Goal: Use online tool/utility: Utilize a website feature to perform a specific function

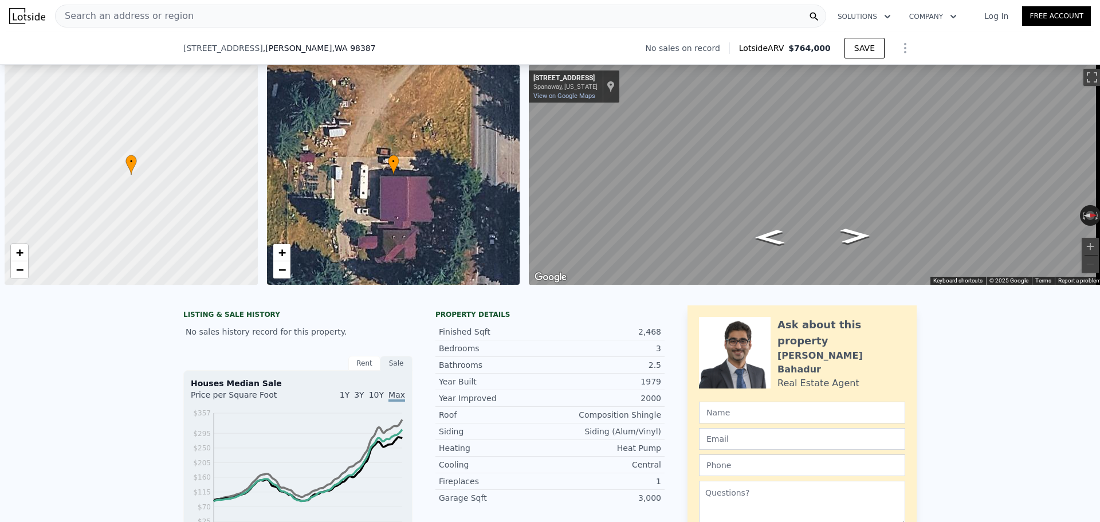
type input "$ 764,000"
type input "6"
type input "$ 0"
type input "$ 29,999"
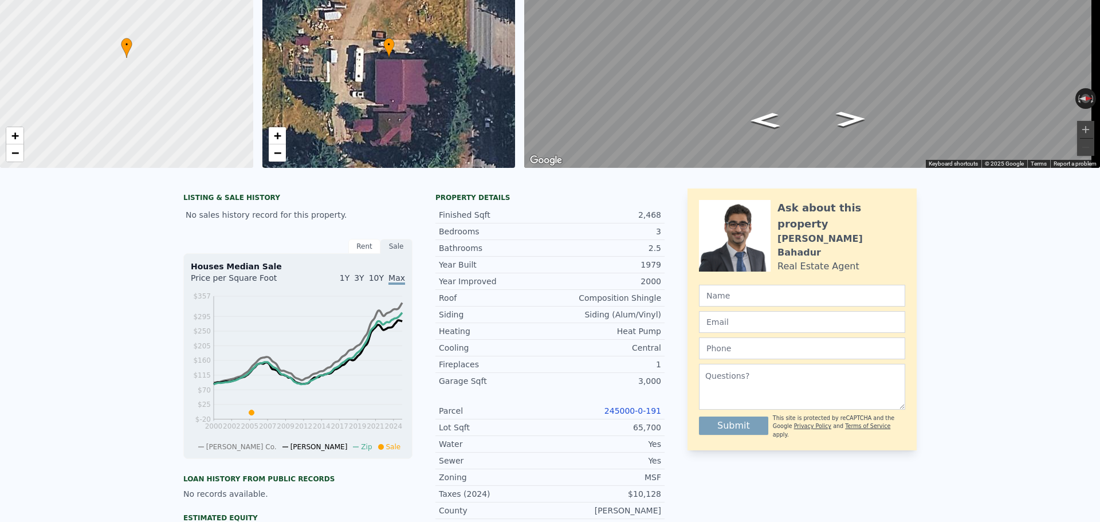
scroll to position [4, 0]
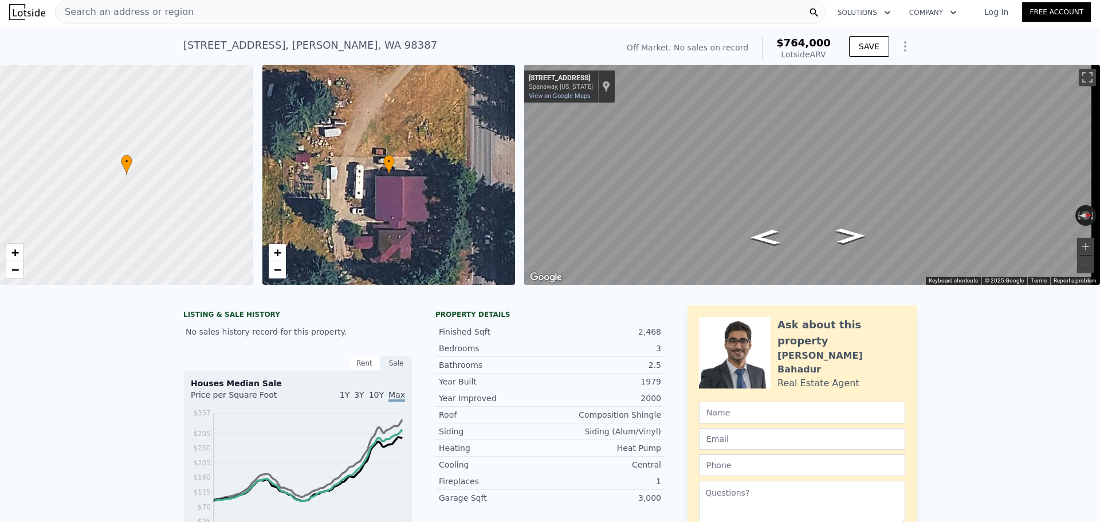
click at [140, 9] on span "Search an address or region" at bounding box center [125, 12] width 138 height 14
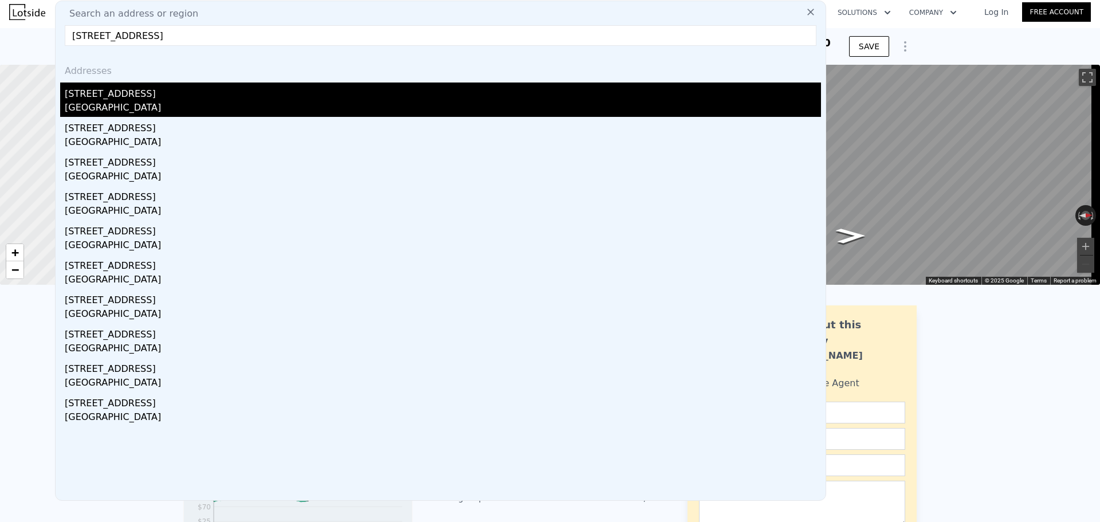
type input "[STREET_ADDRESS]"
click at [165, 99] on div "[STREET_ADDRESS]" at bounding box center [443, 91] width 756 height 18
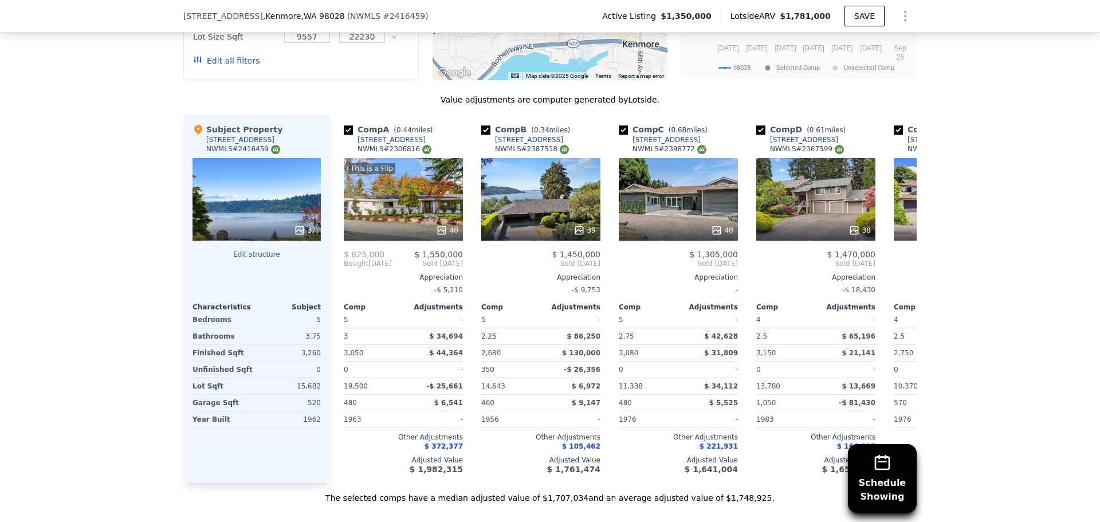
scroll to position [1146, 0]
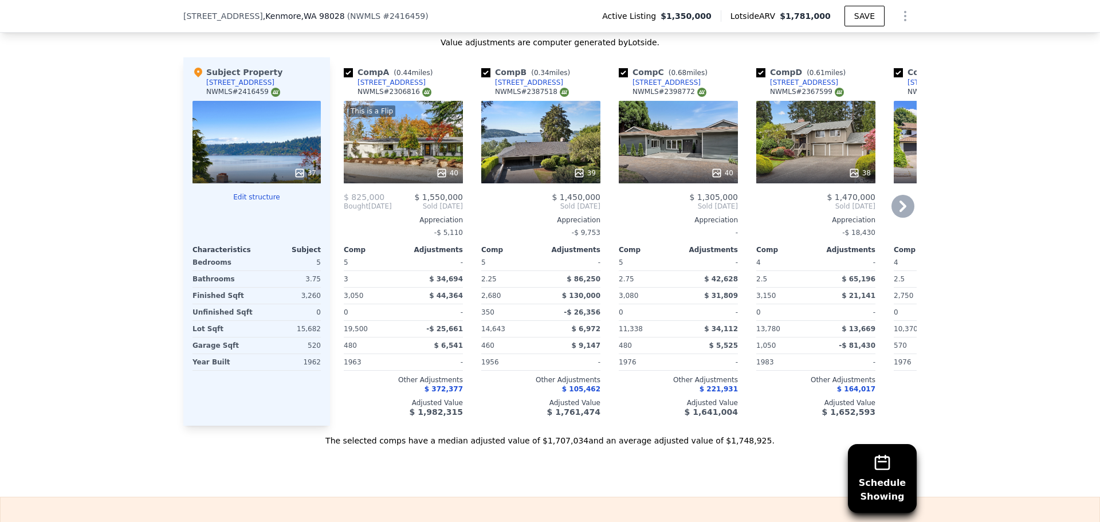
click at [900, 202] on icon at bounding box center [902, 205] width 7 height 11
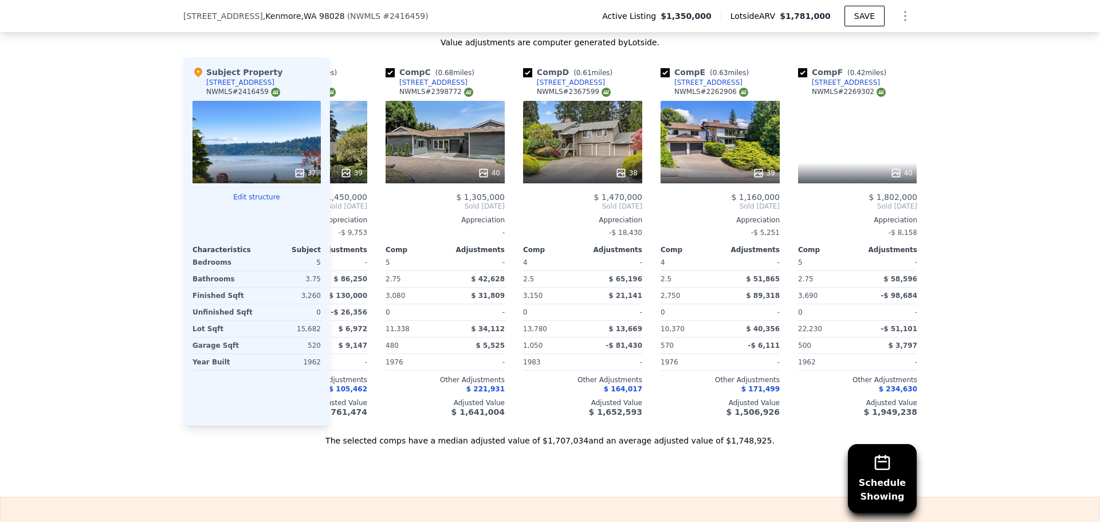
scroll to position [0, 275]
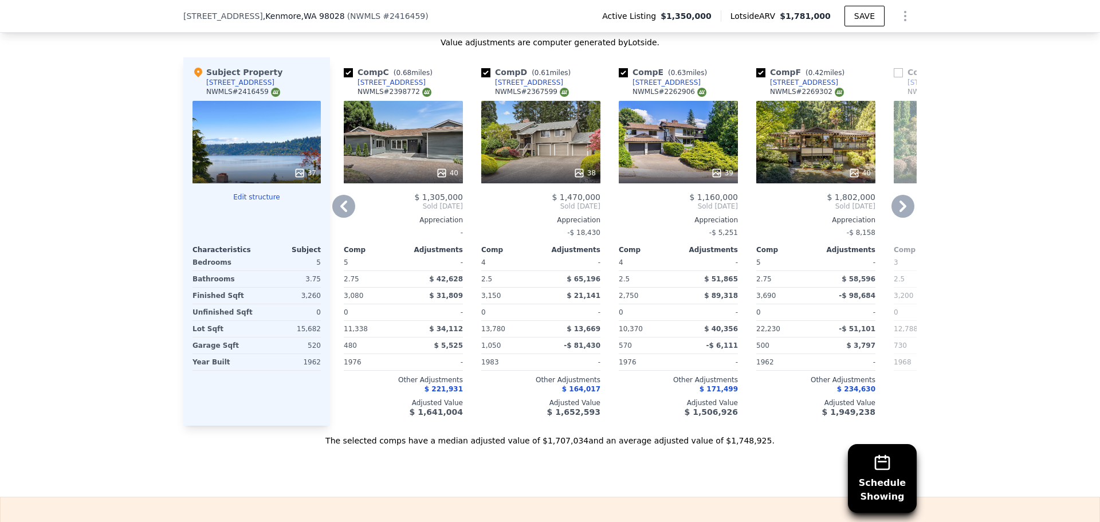
click at [899, 203] on icon at bounding box center [902, 206] width 23 height 23
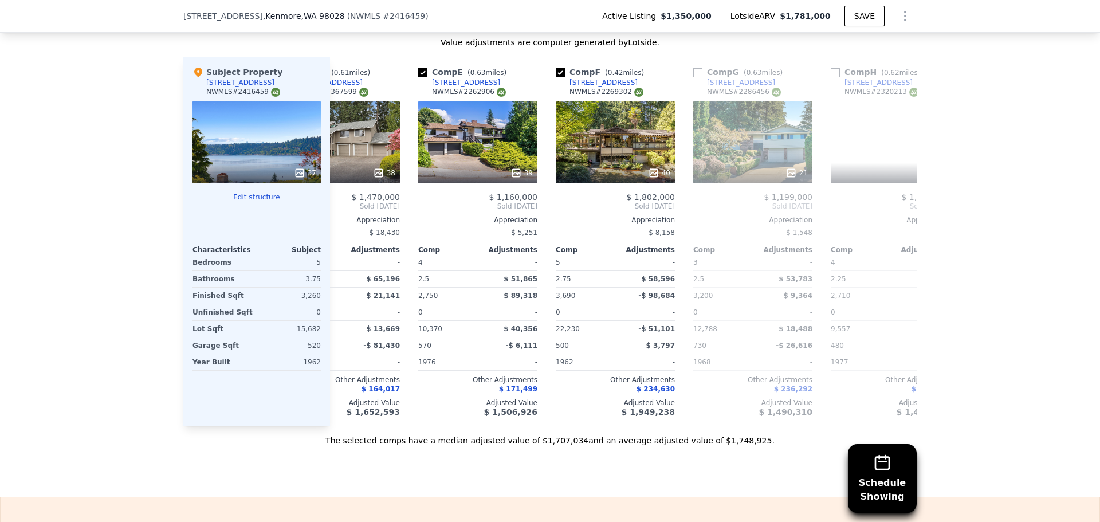
scroll to position [0, 550]
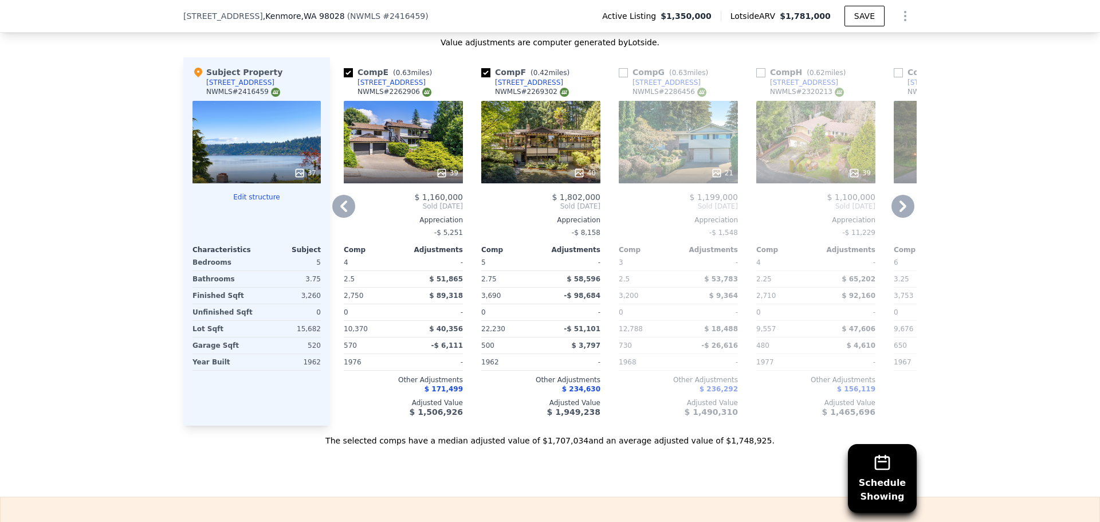
click at [898, 202] on icon at bounding box center [902, 206] width 23 height 23
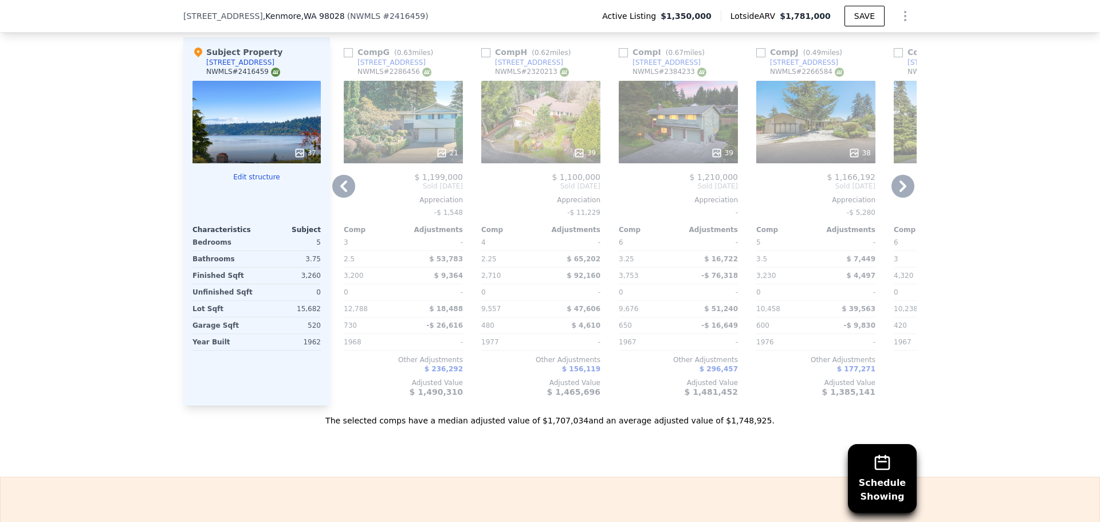
scroll to position [1146, 0]
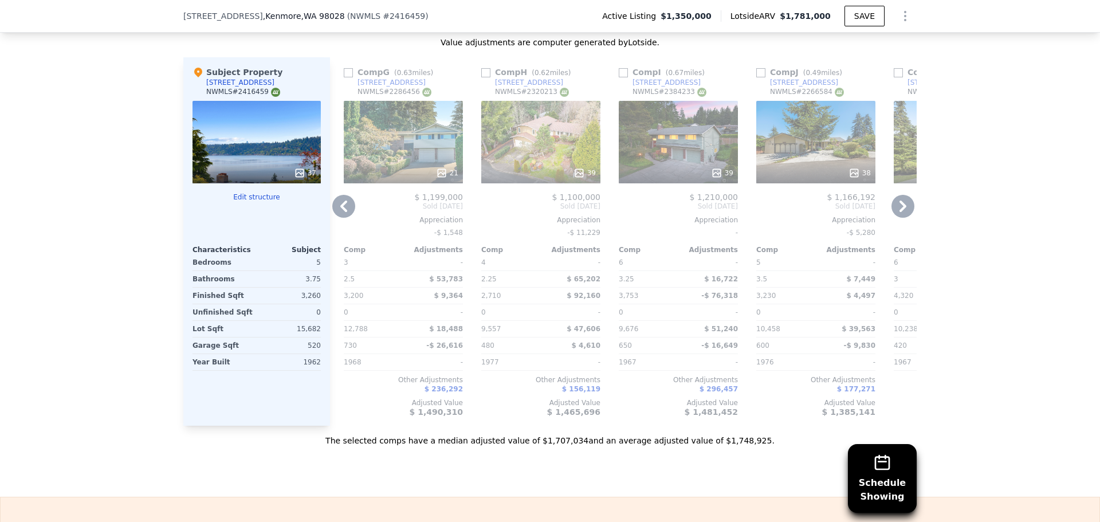
click at [900, 202] on icon at bounding box center [902, 205] width 7 height 11
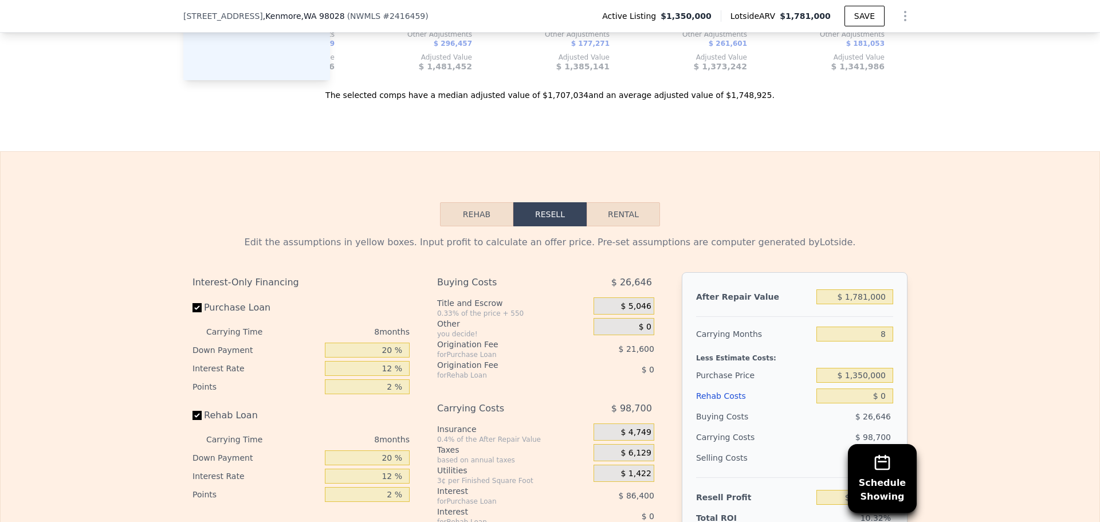
scroll to position [1604, 0]
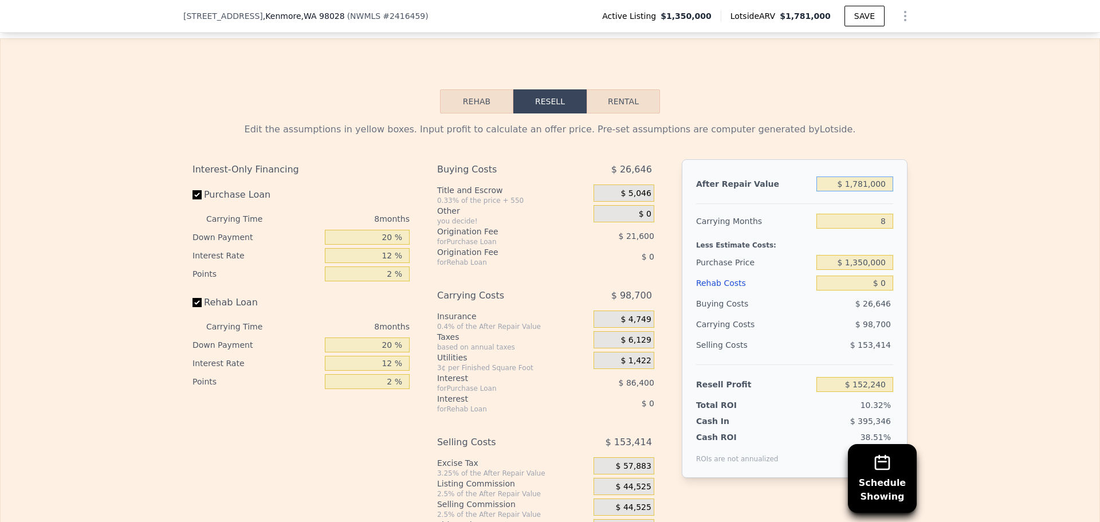
click at [868, 186] on input "$ 1,781,000" at bounding box center [854, 183] width 77 height 15
type input "$ 1,200,000"
type input "-$ 377,343"
type input "$ 1,200,000"
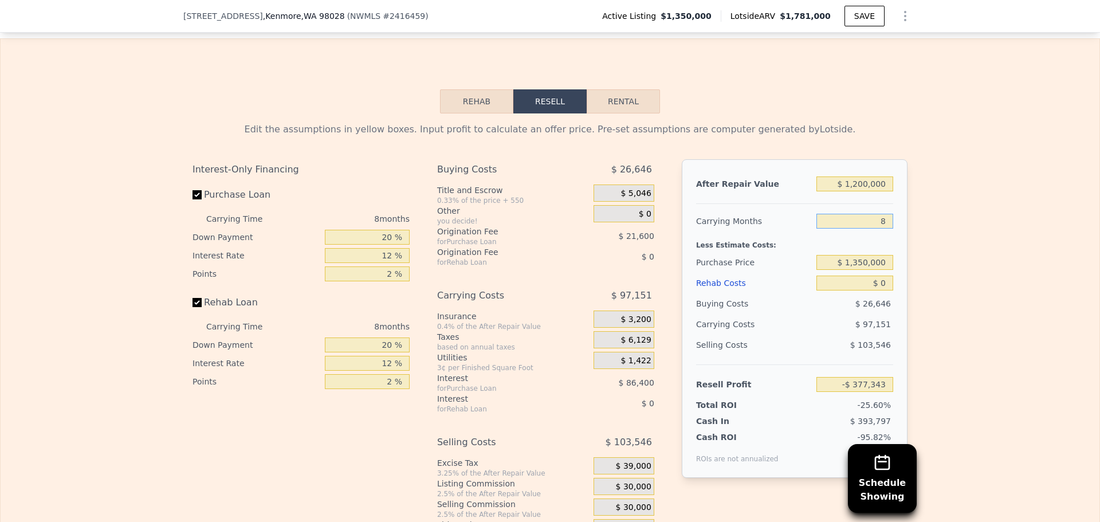
drag, startPoint x: 887, startPoint y: 226, endPoint x: 870, endPoint y: 226, distance: 17.2
click at [870, 226] on input "8" at bounding box center [854, 221] width 77 height 15
type input "4"
type input "-$ 328,767"
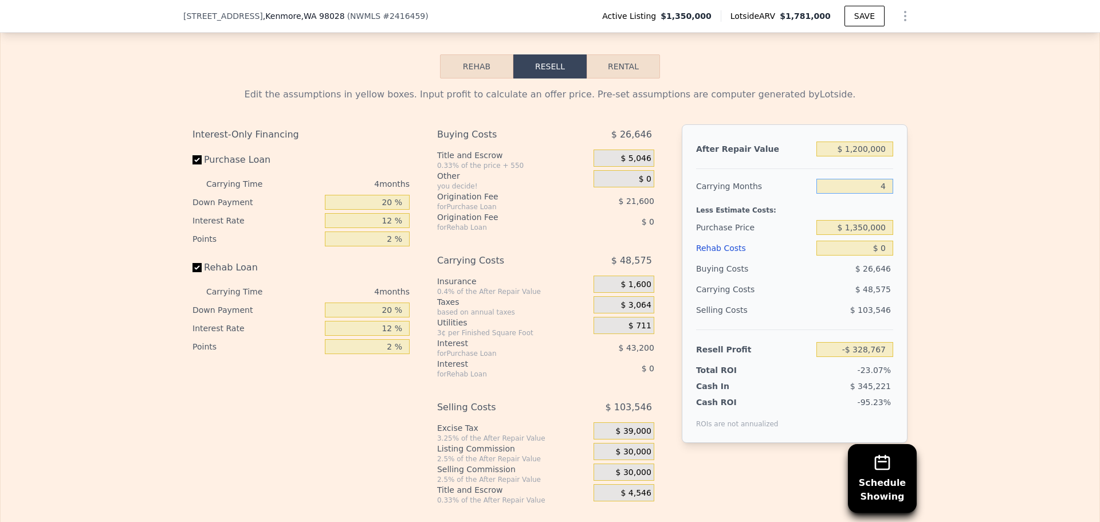
scroll to position [1718, 0]
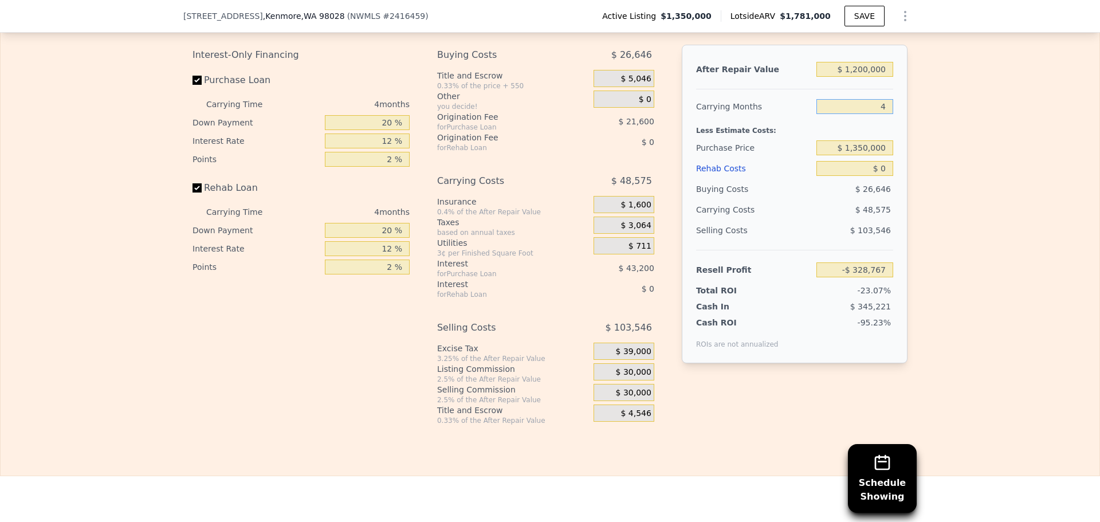
type input "4"
click at [385, 129] on input "20 %" at bounding box center [367, 122] width 85 height 15
type input "10 %"
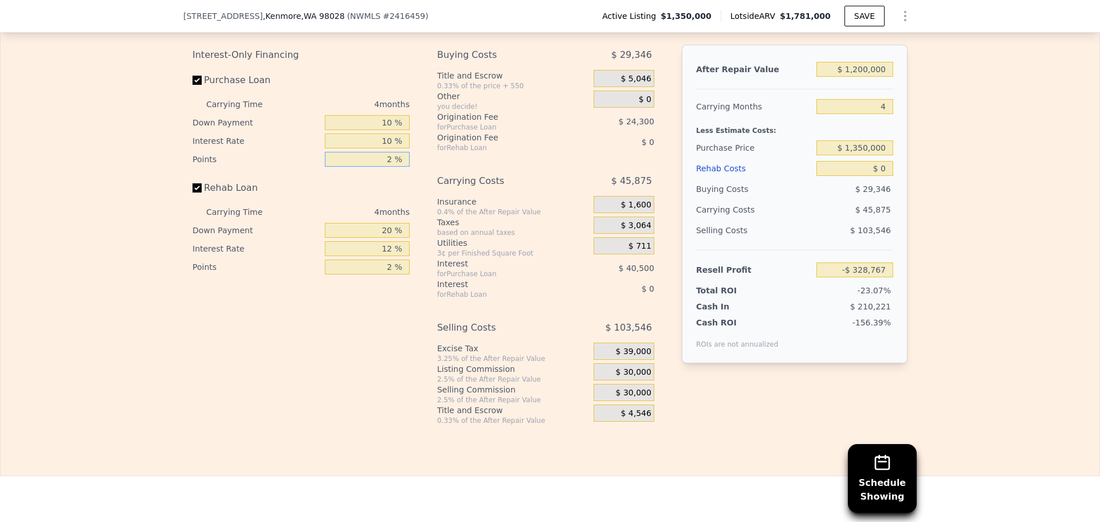
type input "1 %"
type input "-$ 316,617"
type input "1 %"
type input "10 %"
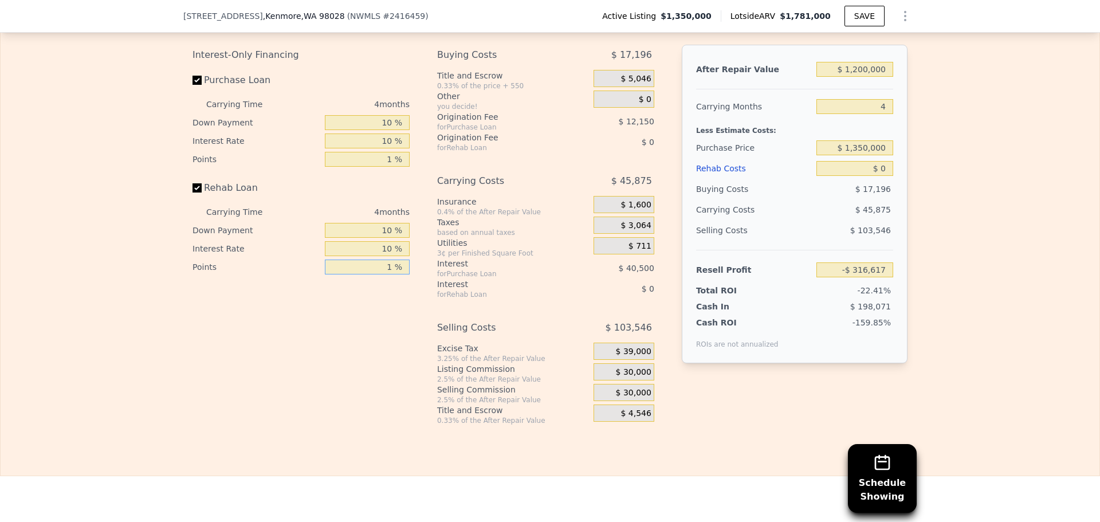
type input "1 %"
click at [867, 152] on input "$ 1,350,000" at bounding box center [854, 147] width 77 height 15
type input "$ 1,000,000"
click at [914, 160] on div "Edit the assumptions in yellow boxes. Input profit to calculate an offer price.…" at bounding box center [550, 212] width 1099 height 426
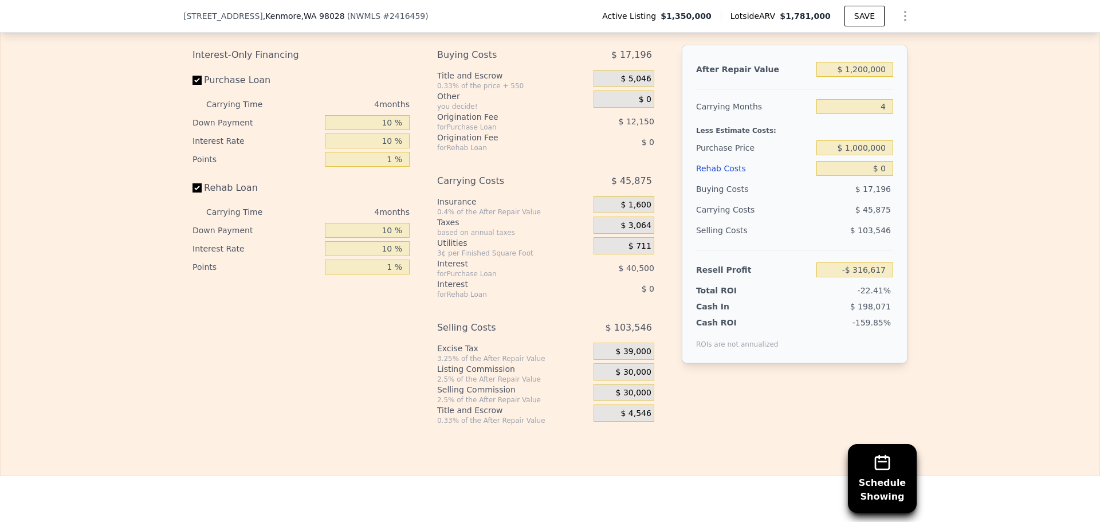
type input "$ 48,199"
drag, startPoint x: 848, startPoint y: 152, endPoint x: 914, endPoint y: 154, distance: 65.3
click at [914, 154] on div "Edit the assumptions in yellow boxes. Input profit to calculate an offer price.…" at bounding box center [550, 212] width 1099 height 426
type input "$ 900,000"
click at [630, 377] on span "$ 30,000" at bounding box center [634, 372] width 36 height 10
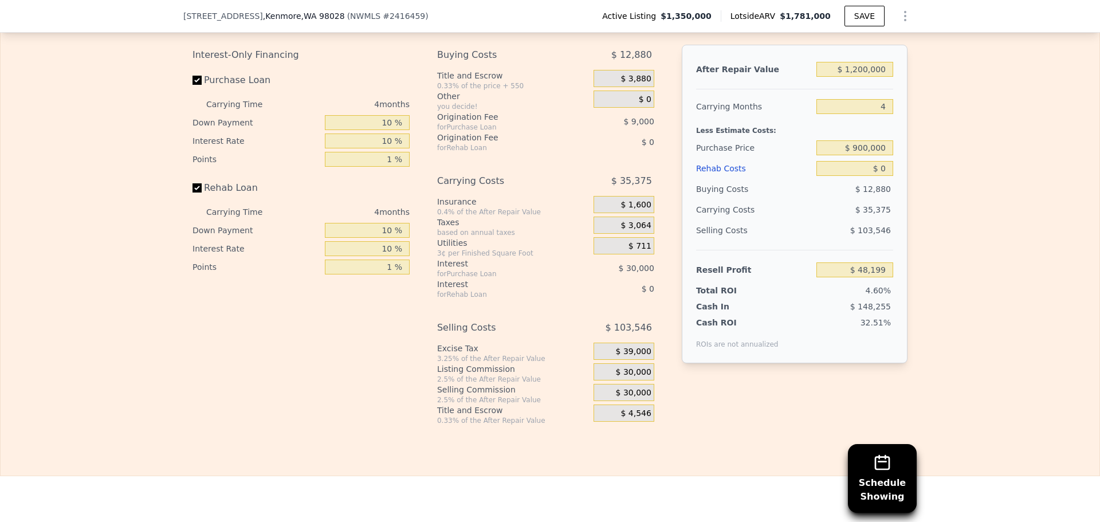
type input "$ 152,432"
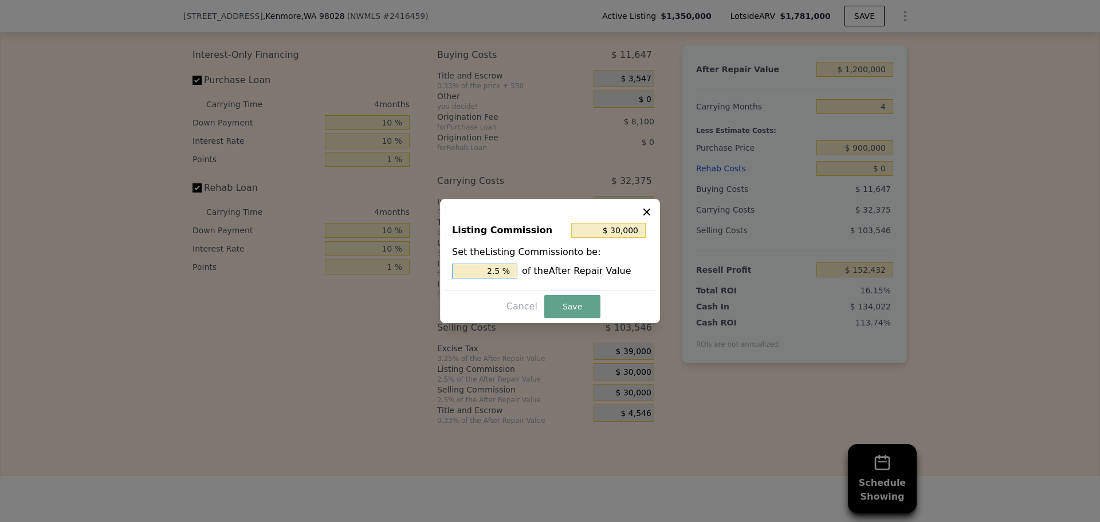
drag, startPoint x: 495, startPoint y: 270, endPoint x: 507, endPoint y: 270, distance: 12.0
click at [507, 270] on input "2.5 %" at bounding box center [484, 270] width 65 height 15
type input "$ 24,000"
type input "2 %"
click at [573, 302] on button "Save" at bounding box center [572, 306] width 56 height 23
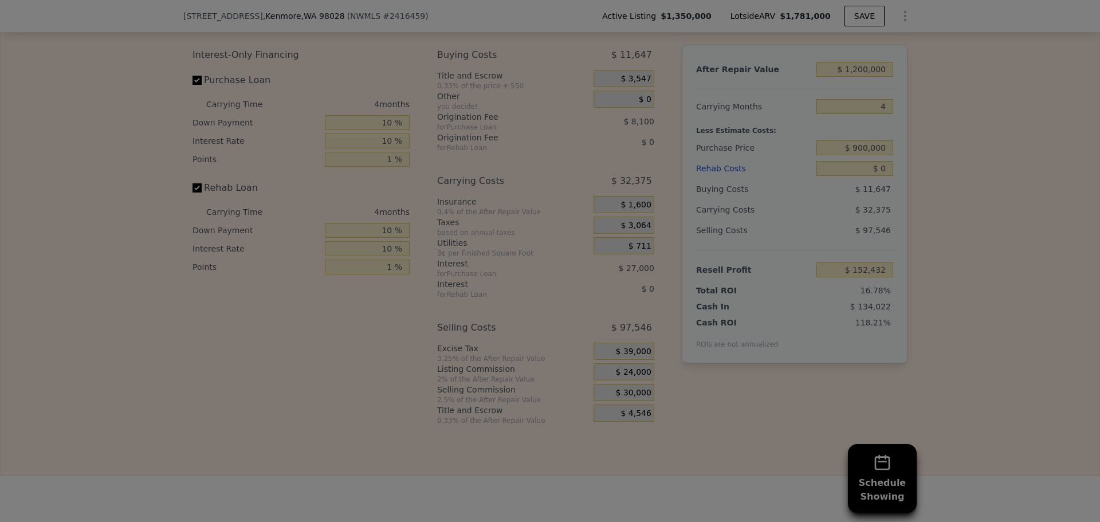
type input "$ 158,432"
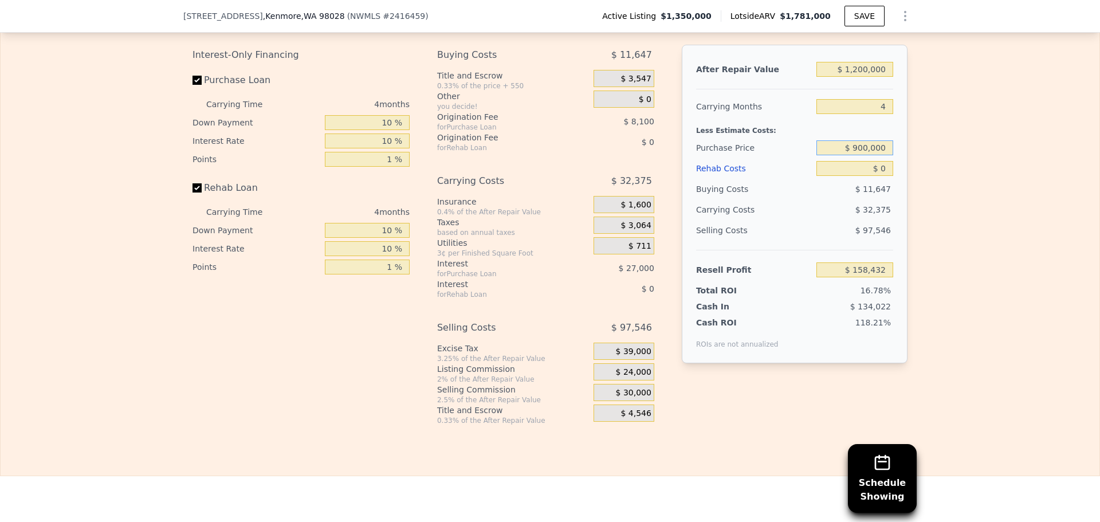
click at [863, 154] on input "$ 900,000" at bounding box center [854, 147] width 77 height 15
type input "$ 930,000"
click at [979, 245] on div "Edit the assumptions in yellow boxes. Input profit to calculate an offer price.…" at bounding box center [550, 212] width 1099 height 426
type input "$ 127,162"
click at [861, 152] on input "$ 930,000" at bounding box center [854, 147] width 77 height 15
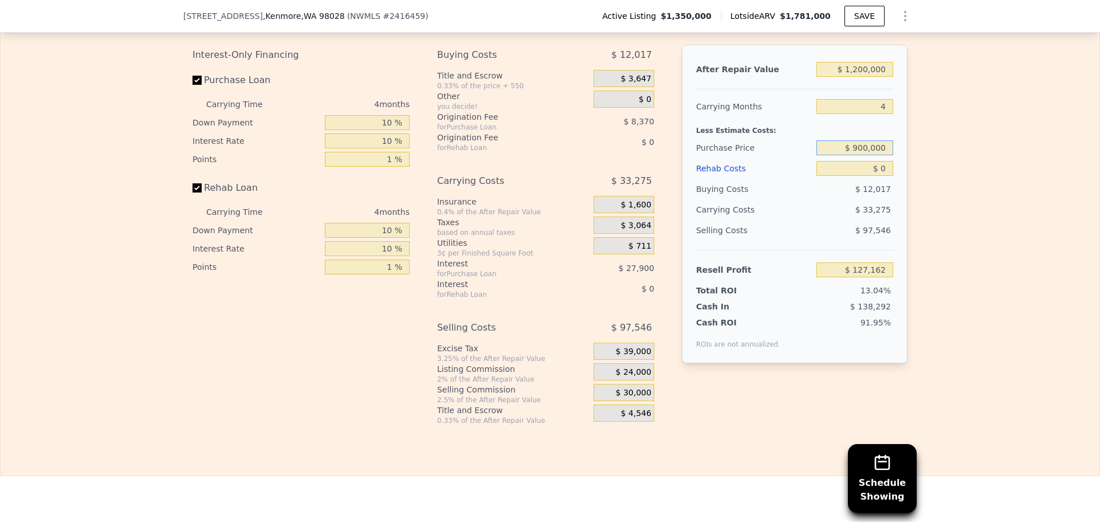
type input "$ 900,000"
type input "$ 158,432"
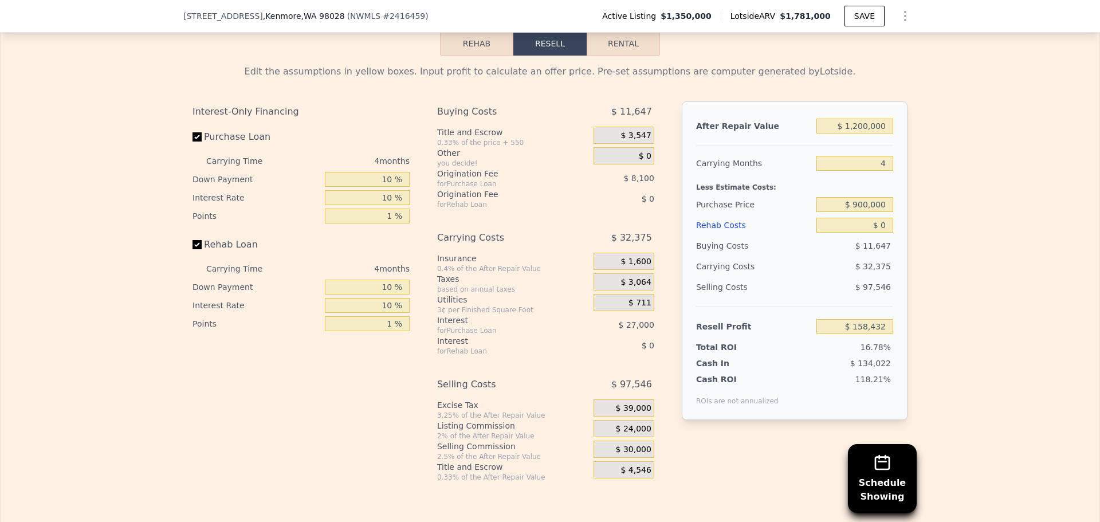
scroll to position [1661, 0]
click at [875, 170] on input "4" at bounding box center [854, 163] width 77 height 15
type input "5"
type input "$ 150,338"
drag, startPoint x: 882, startPoint y: 168, endPoint x: 872, endPoint y: 168, distance: 10.3
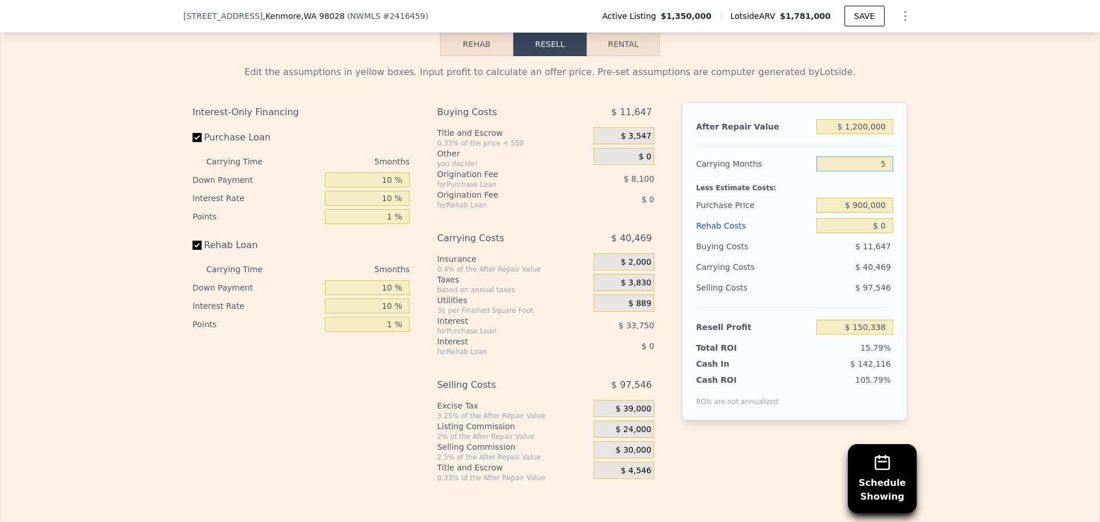
click at [872, 168] on input "5" at bounding box center [854, 163] width 77 height 15
type input "6"
type input "$ 142,243"
type input "6"
click at [951, 201] on div "Edit the assumptions in yellow boxes. Input profit to calculate an offer price.…" at bounding box center [550, 269] width 1099 height 426
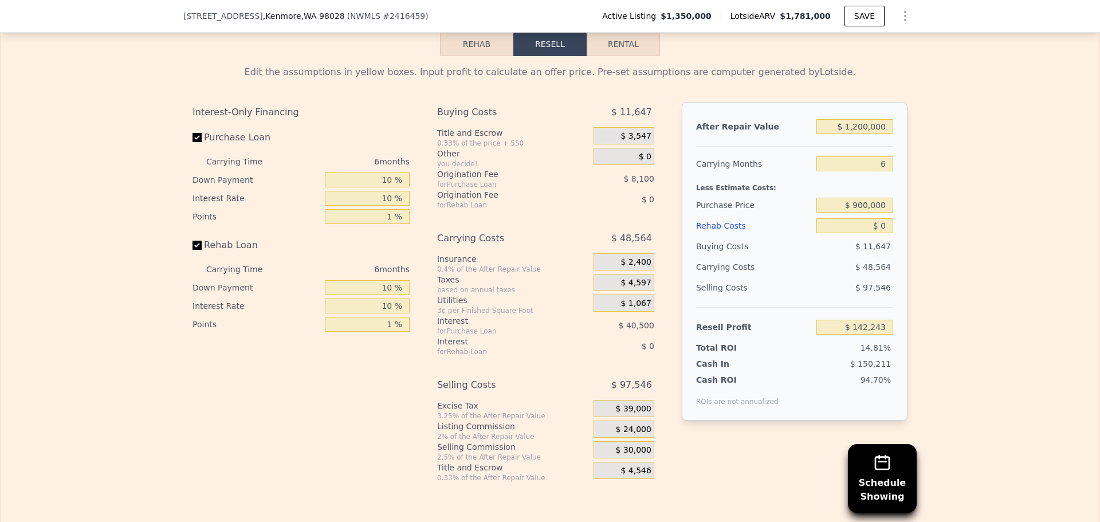
scroll to position [1604, 0]
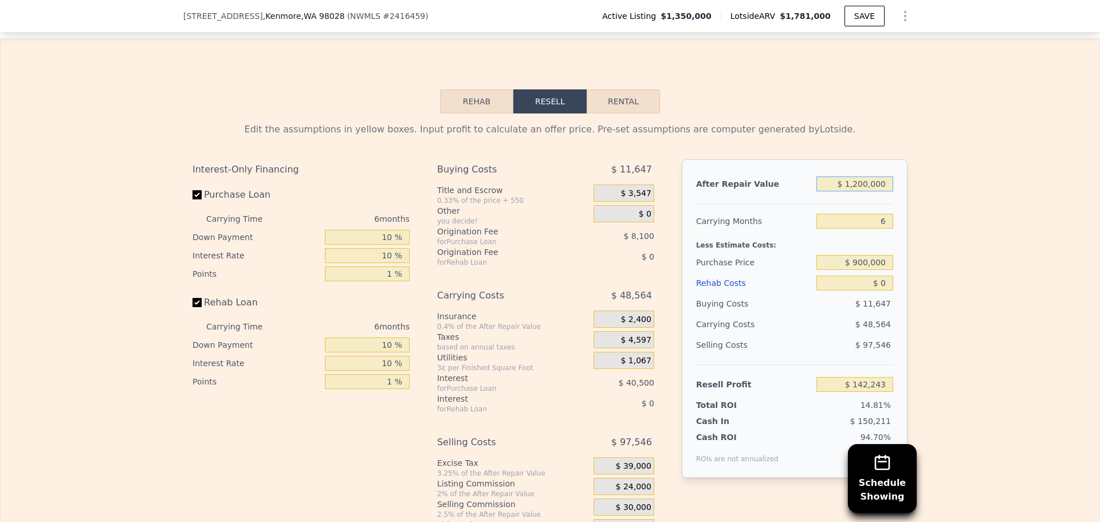
click at [853, 187] on input "$ 1,200,000" at bounding box center [854, 183] width 77 height 15
type input "$ 1,300,000"
type input "$ 233,960"
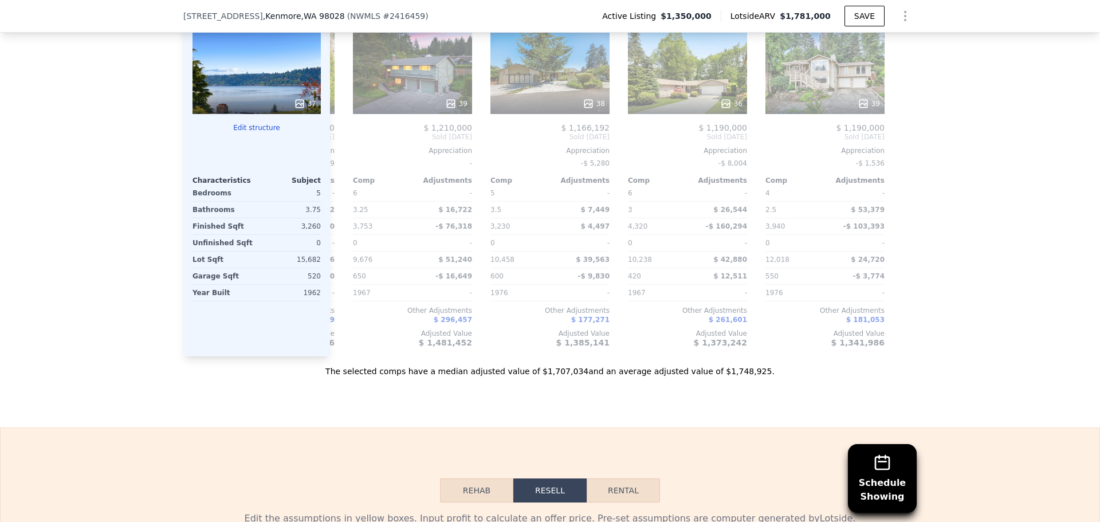
scroll to position [1146, 0]
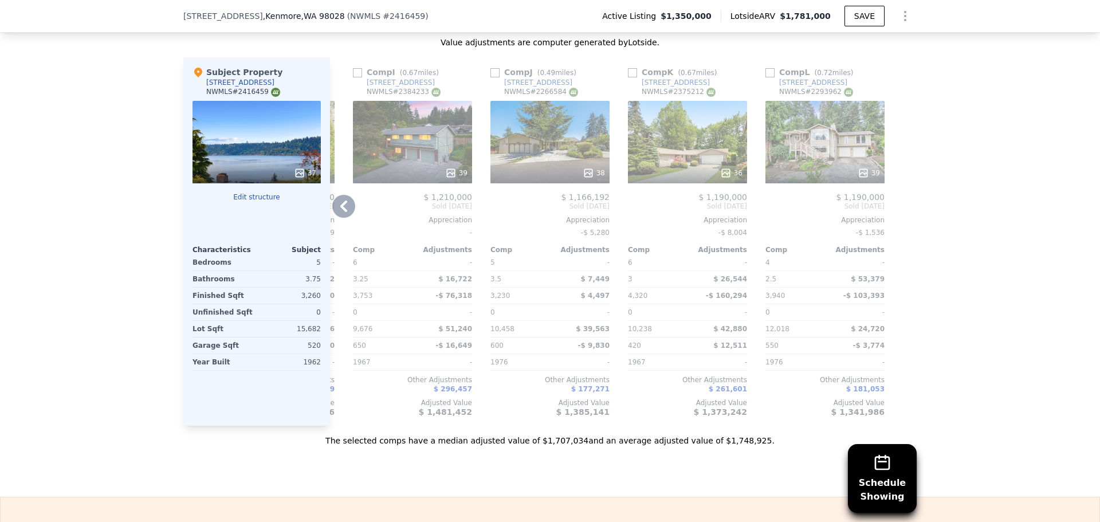
click at [340, 200] on icon at bounding box center [343, 205] width 7 height 11
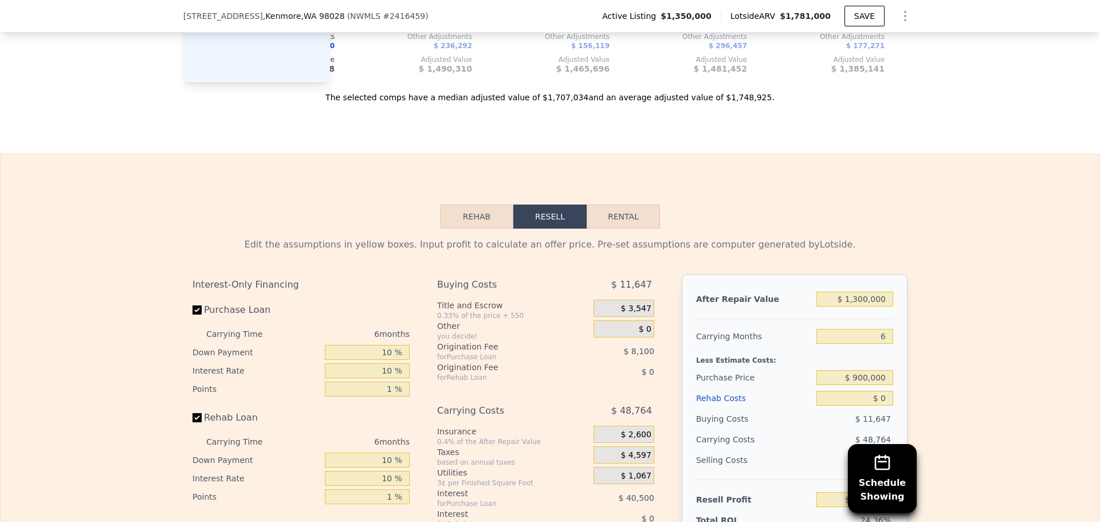
scroll to position [1489, 0]
click at [855, 302] on input "$ 1,300,000" at bounding box center [854, 298] width 77 height 15
type input "$ 1,200,000"
type input "$ 142,243"
type input "$ 100,000"
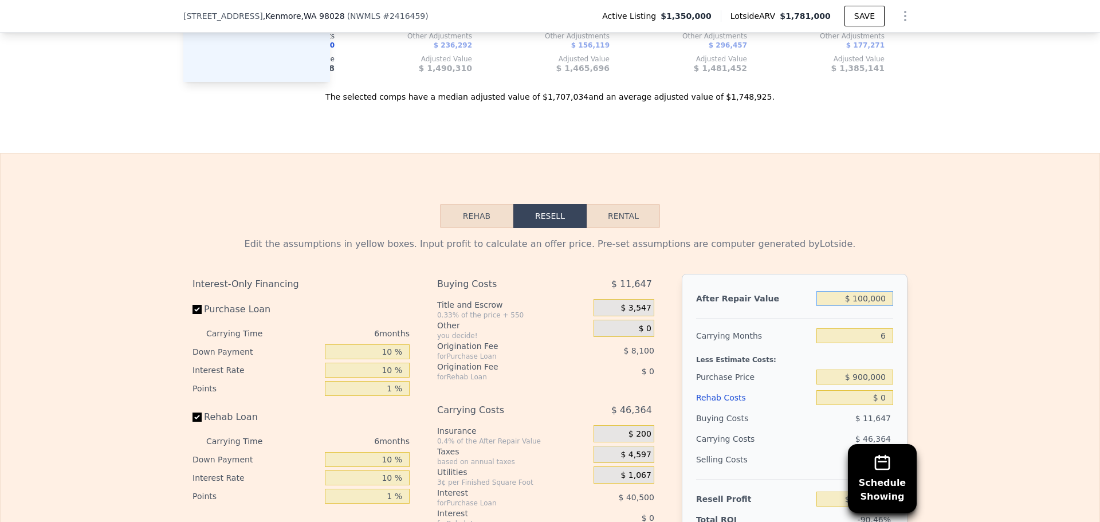
type input "-$ 866,644"
type input "$ 1,300,000"
type input "$ 233,960"
type input "$ 100,000"
type input "-$ 866,644"
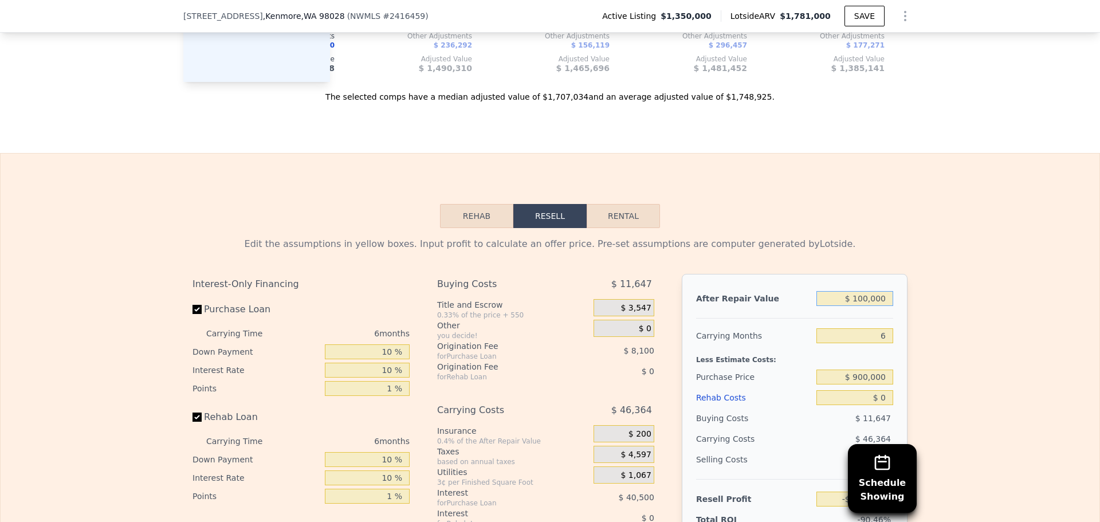
type input "$ 1,400,000"
type input "$ 325,677"
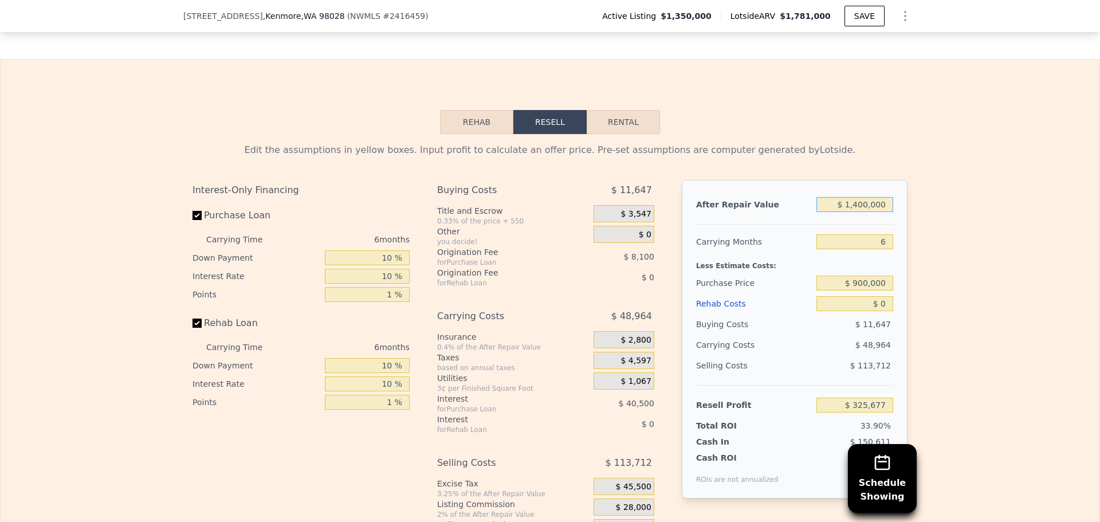
scroll to position [1604, 0]
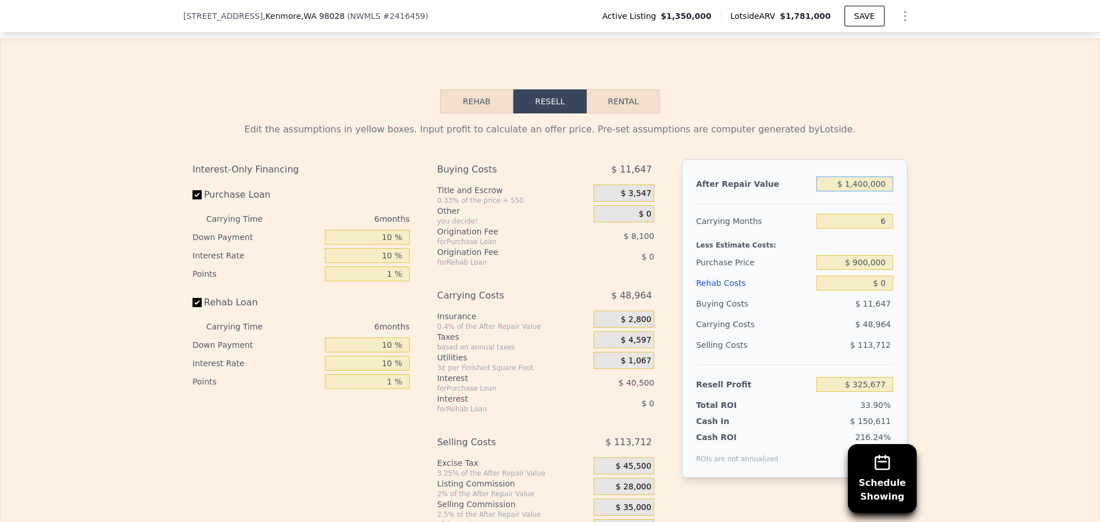
type input "$ 1,400,000"
click at [874, 267] on input "$ 900,000" at bounding box center [854, 262] width 77 height 15
click at [930, 267] on div "Edit the assumptions in yellow boxes. Input profit to calculate an offer price.…" at bounding box center [550, 326] width 1099 height 426
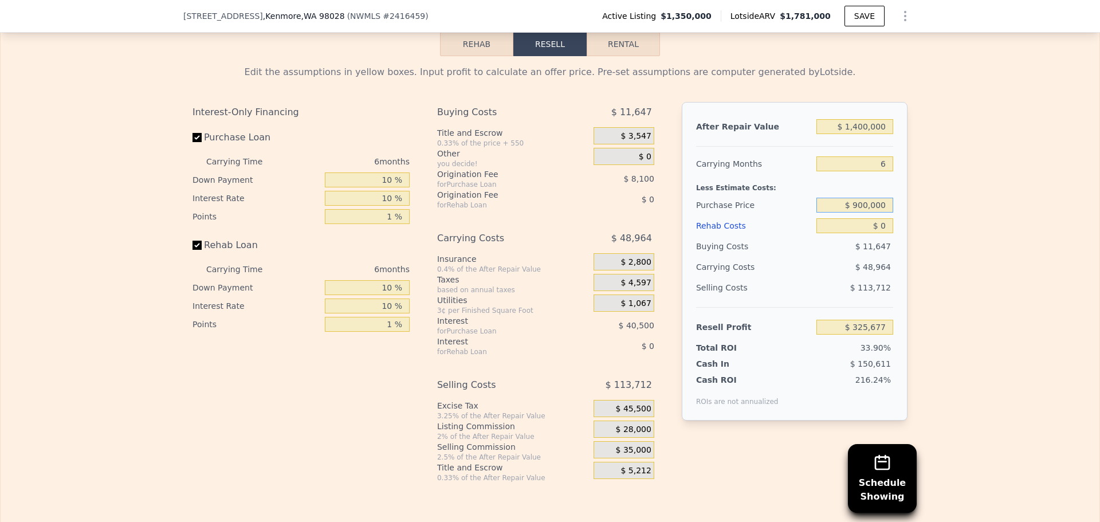
drag, startPoint x: 855, startPoint y: 211, endPoint x: 888, endPoint y: 207, distance: 34.0
click at [886, 208] on input "$ 900,000" at bounding box center [854, 205] width 77 height 15
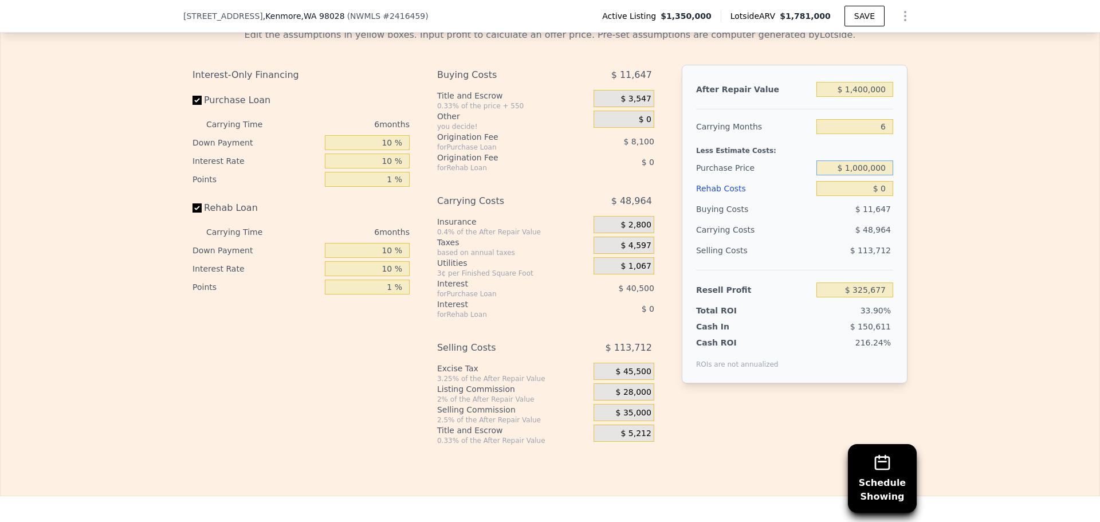
scroll to position [1718, 0]
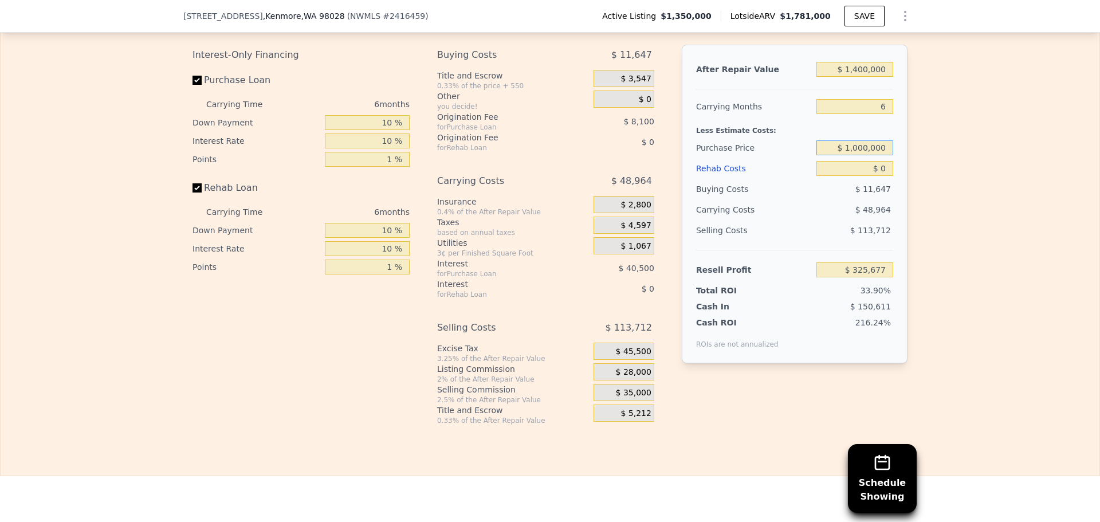
type input "$ 1,000,000"
click at [882, 175] on input "$ 0" at bounding box center [854, 168] width 77 height 15
type input "$ 219,944"
type input "$ 9"
type input "$ 219,935"
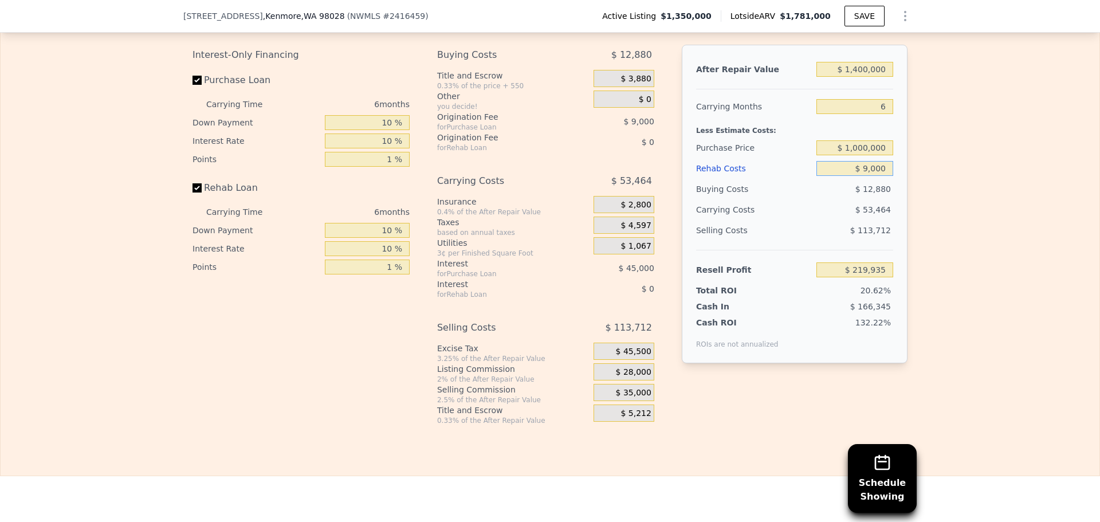
type input "$ 90,000"
type input "$ 125,084"
type input "$ 90,000"
click at [935, 187] on div "Edit the assumptions in yellow boxes. Input profit to calculate an offer price.…" at bounding box center [550, 212] width 1099 height 426
drag, startPoint x: 848, startPoint y: 152, endPoint x: 888, endPoint y: 151, distance: 39.5
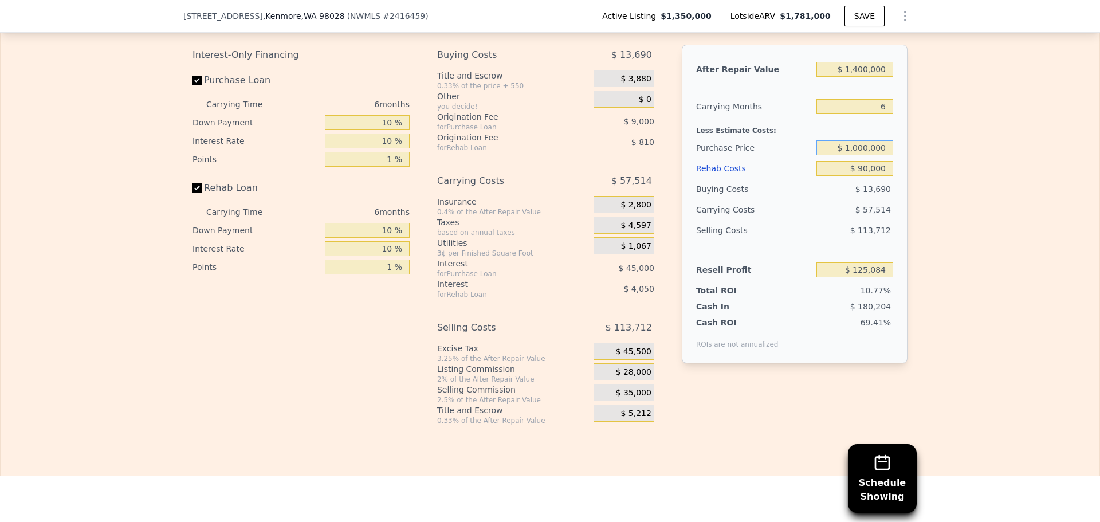
click at [888, 151] on input "$ 1,000,000" at bounding box center [854, 147] width 77 height 15
type input "$ 950,000"
click at [929, 179] on div "Edit the assumptions in yellow boxes. Input profit to calculate an offer price.…" at bounding box center [550, 212] width 1099 height 426
type input "$ 177,950"
click at [978, 91] on div "Edit the assumptions in yellow boxes. Input profit to calculate an offer price.…" at bounding box center [550, 212] width 1099 height 426
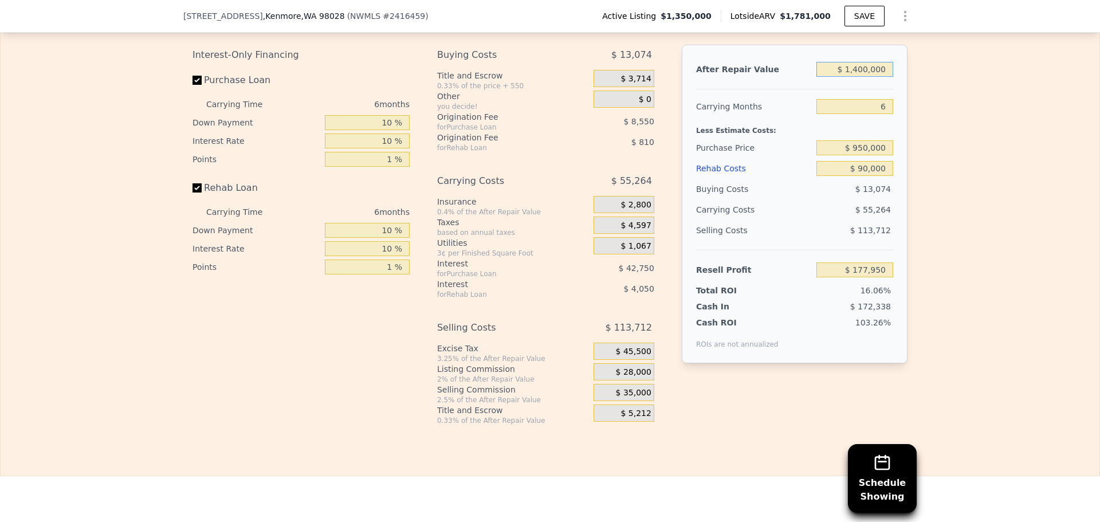
click at [855, 71] on input "$ 1,400,000" at bounding box center [854, 69] width 77 height 15
type input "$ 1,300,000"
type input "$ 86,233"
type input "$ 1,300,000"
click at [934, 109] on div "Edit the assumptions in yellow boxes. Input profit to calculate an offer price.…" at bounding box center [550, 212] width 1099 height 426
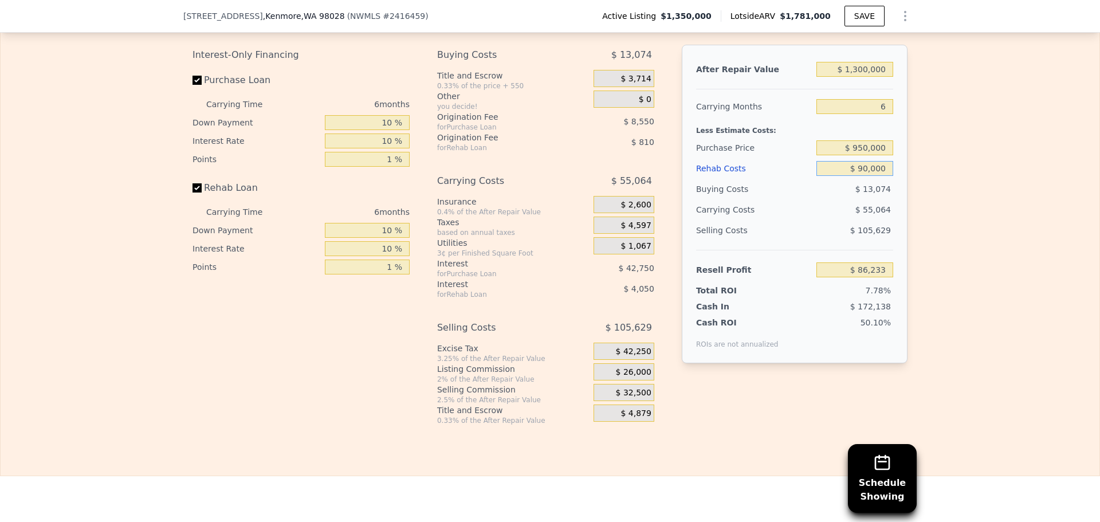
click at [872, 171] on input "$ 90,000" at bounding box center [854, 168] width 77 height 15
click at [908, 168] on div "Edit the assumptions in yellow boxes. Input profit to calculate an offer price.…" at bounding box center [549, 212] width 733 height 426
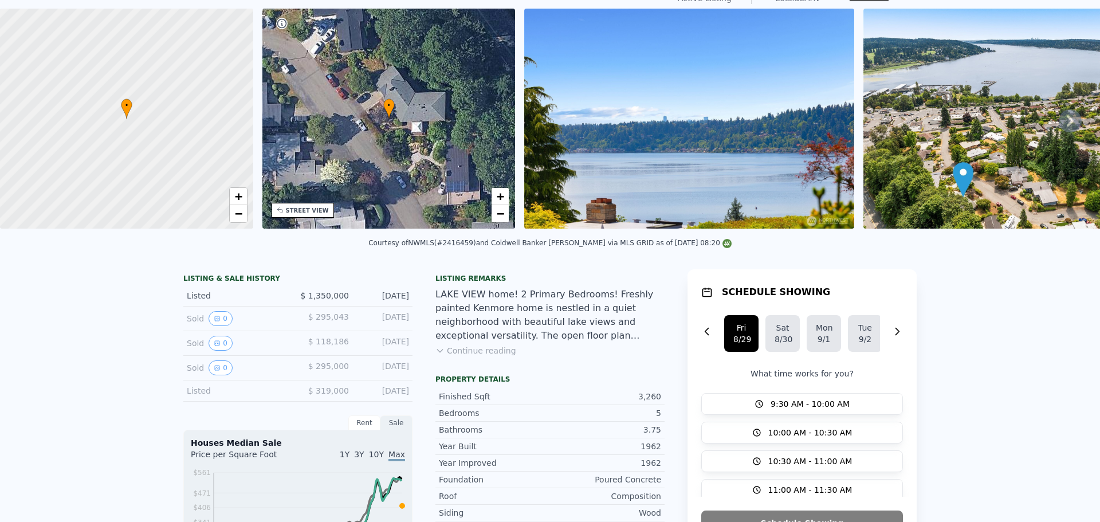
scroll to position [4, 0]
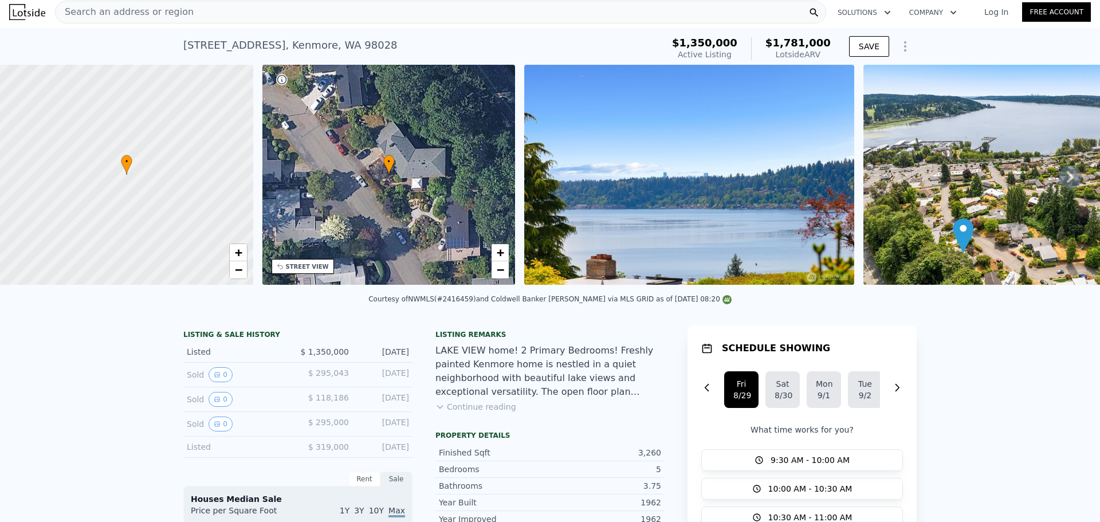
click at [141, 11] on span "Search an address or region" at bounding box center [125, 12] width 138 height 14
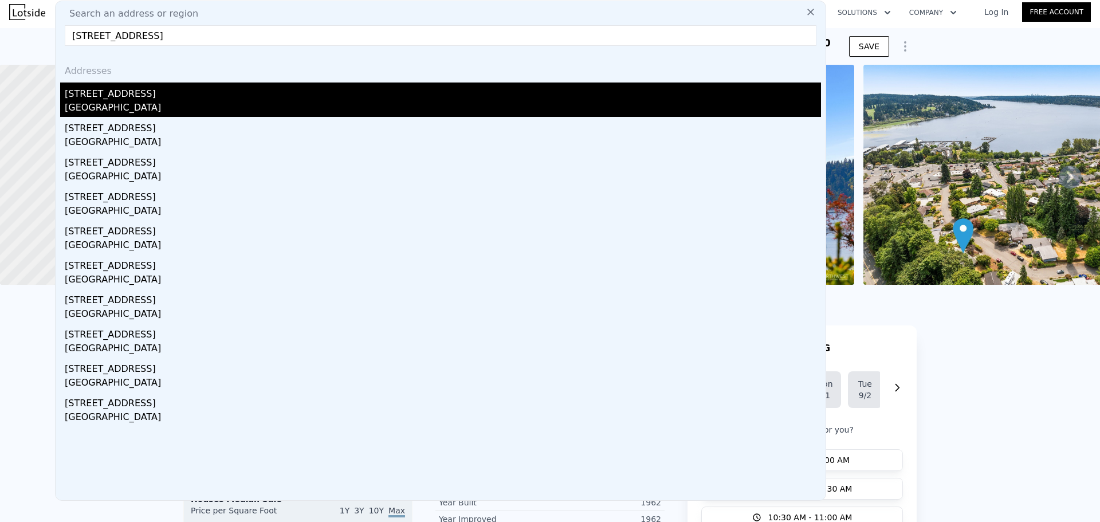
type input "[STREET_ADDRESS]"
click at [115, 99] on div "[STREET_ADDRESS]" at bounding box center [443, 91] width 756 height 18
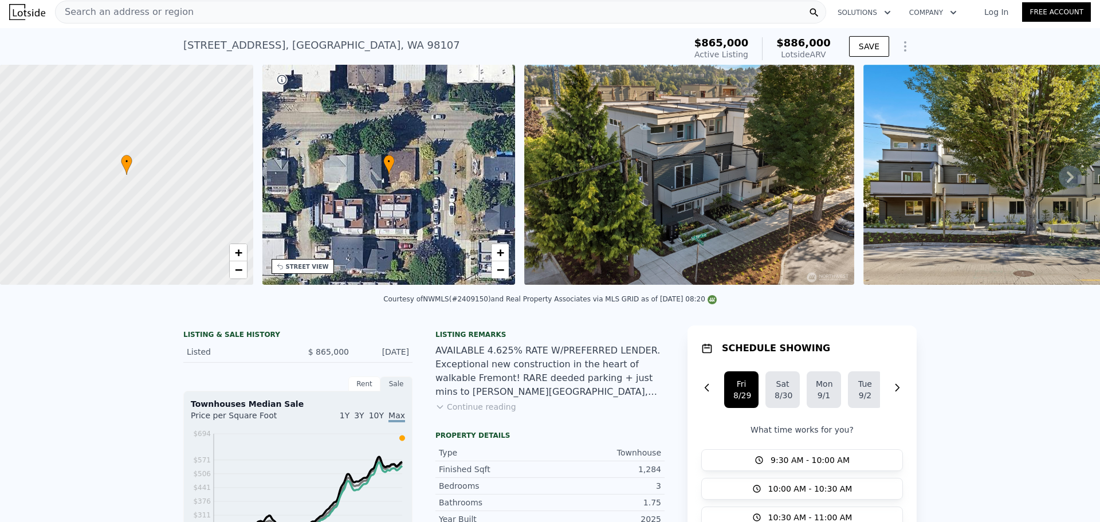
click at [127, 6] on span "Search an address or region" at bounding box center [125, 12] width 138 height 14
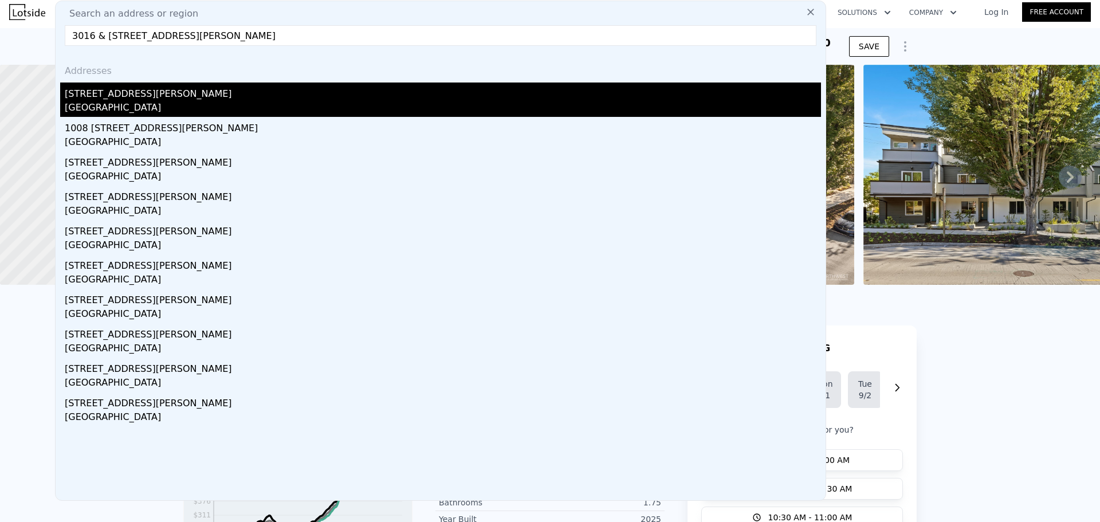
type input "3016 & [STREET_ADDRESS][PERSON_NAME]"
click at [155, 104] on div "[GEOGRAPHIC_DATA]" at bounding box center [443, 109] width 756 height 16
